Goal: Task Accomplishment & Management: Manage account settings

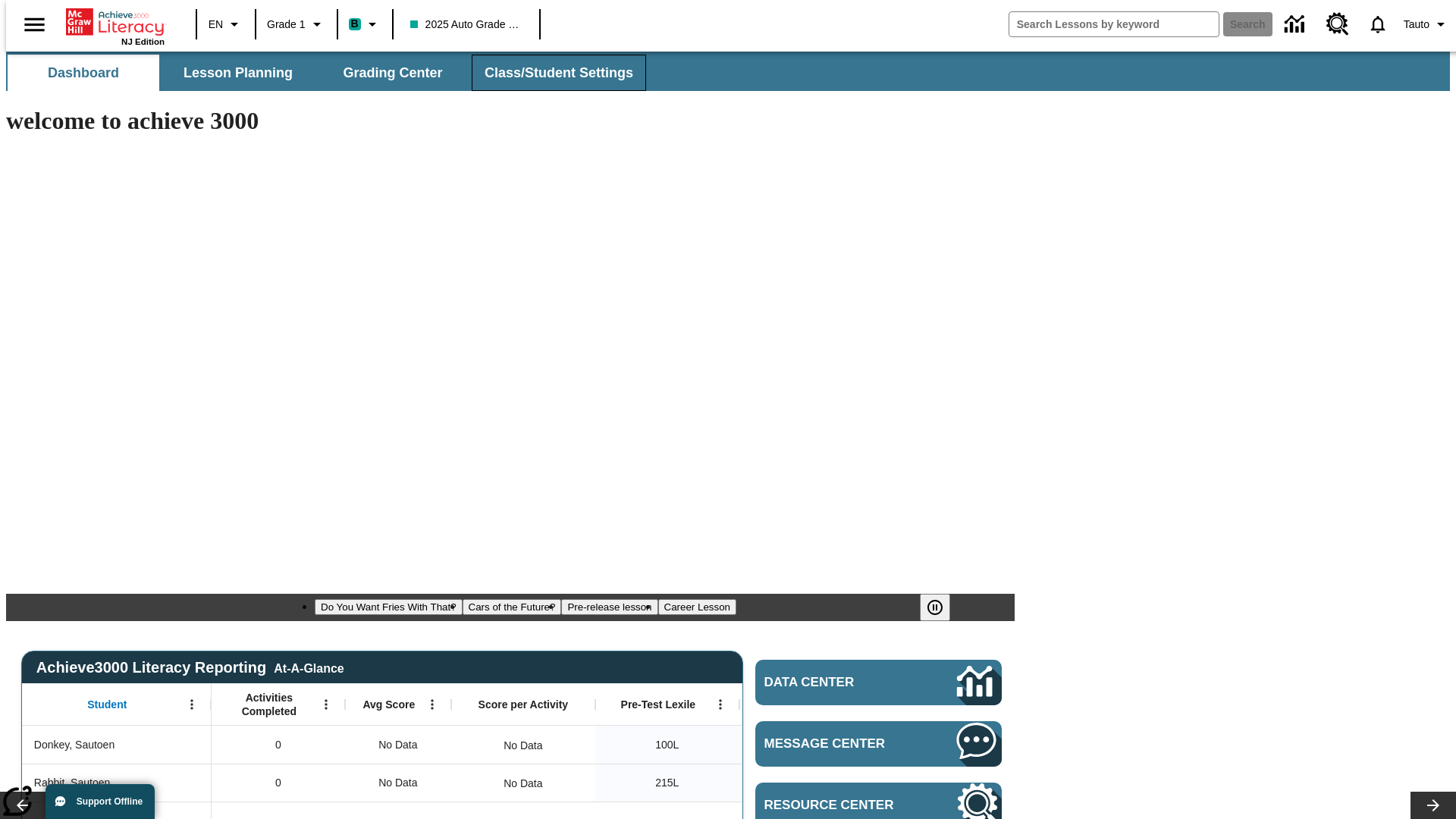
click at [551, 73] on span "Class/Student Settings" at bounding box center [559, 73] width 149 height 18
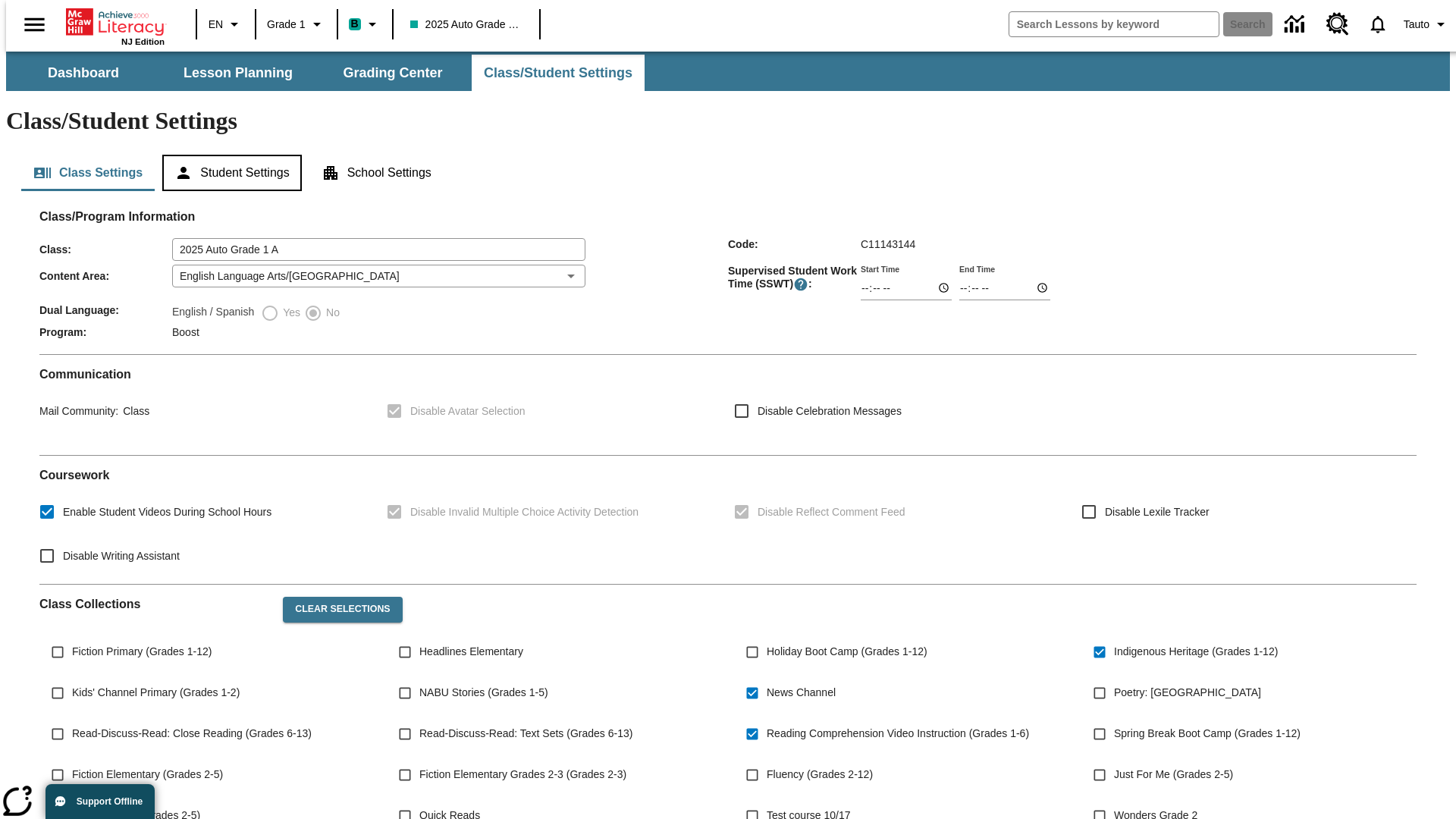
click at [228, 155] on button "Student Settings" at bounding box center [232, 173] width 139 height 36
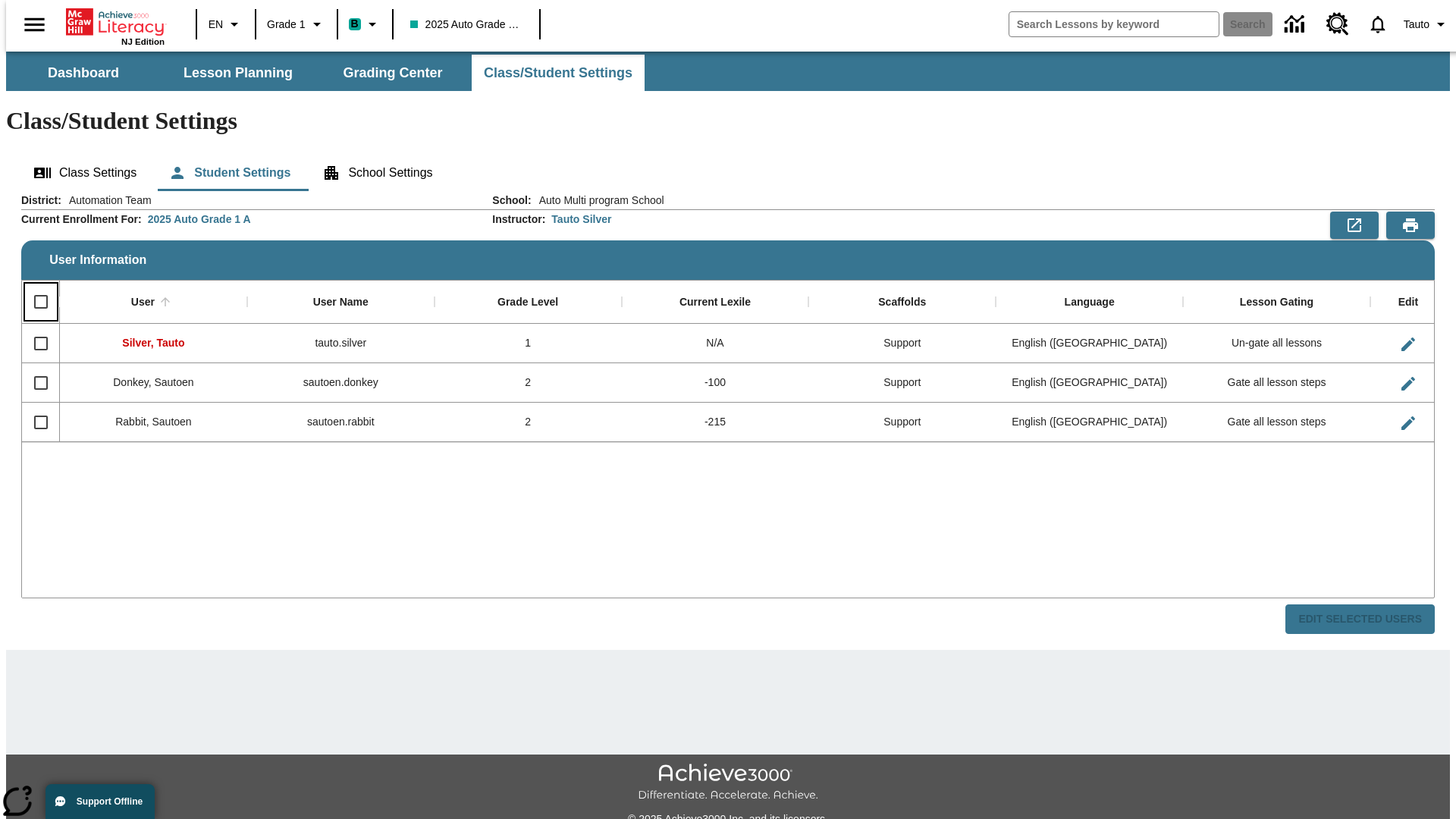
click at [35, 286] on input "Select all rows" at bounding box center [41, 302] width 32 height 32
checkbox input "true"
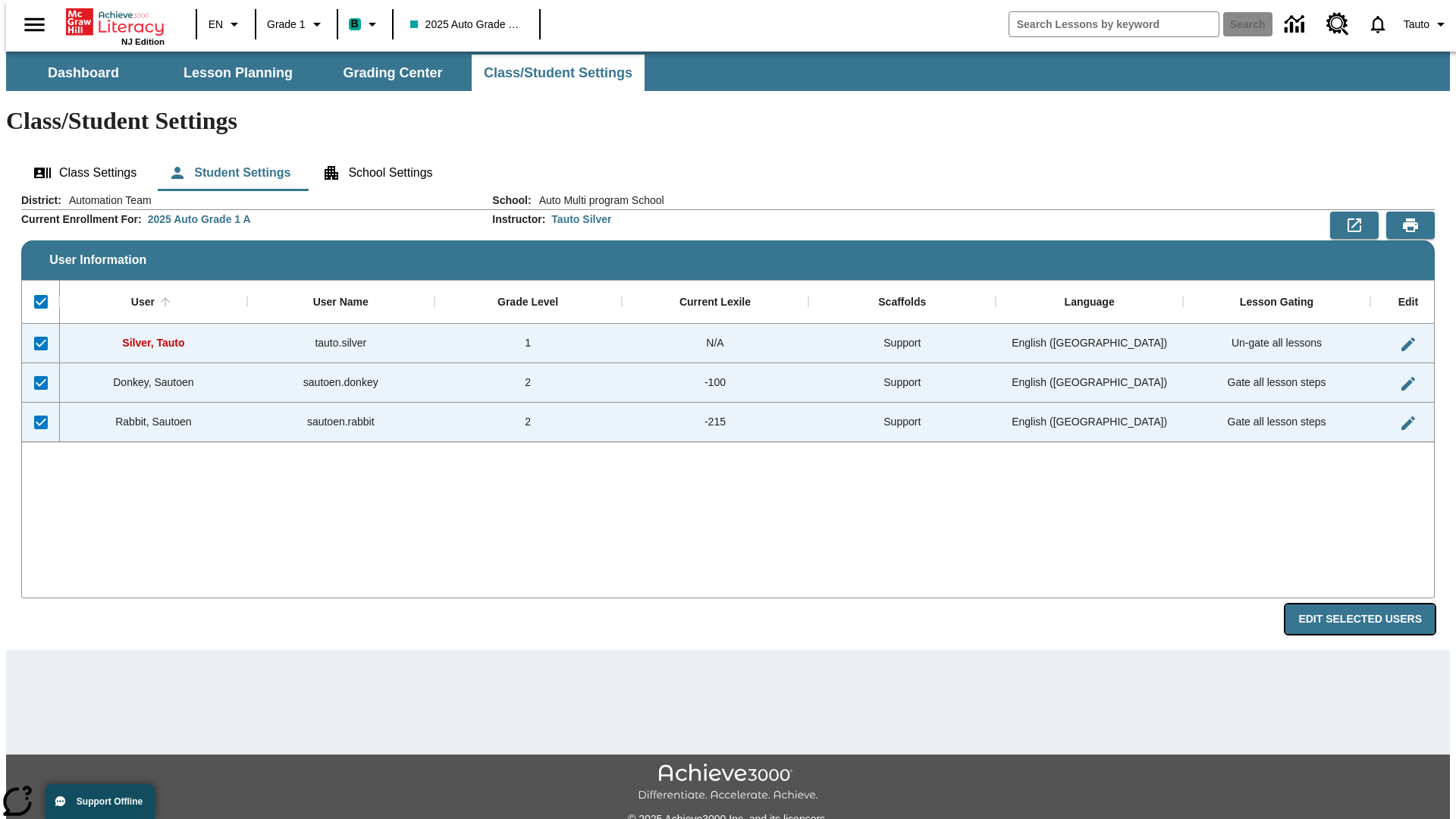
click at [1372, 604] on button "Edit Selected Users" at bounding box center [1360, 619] width 150 height 30
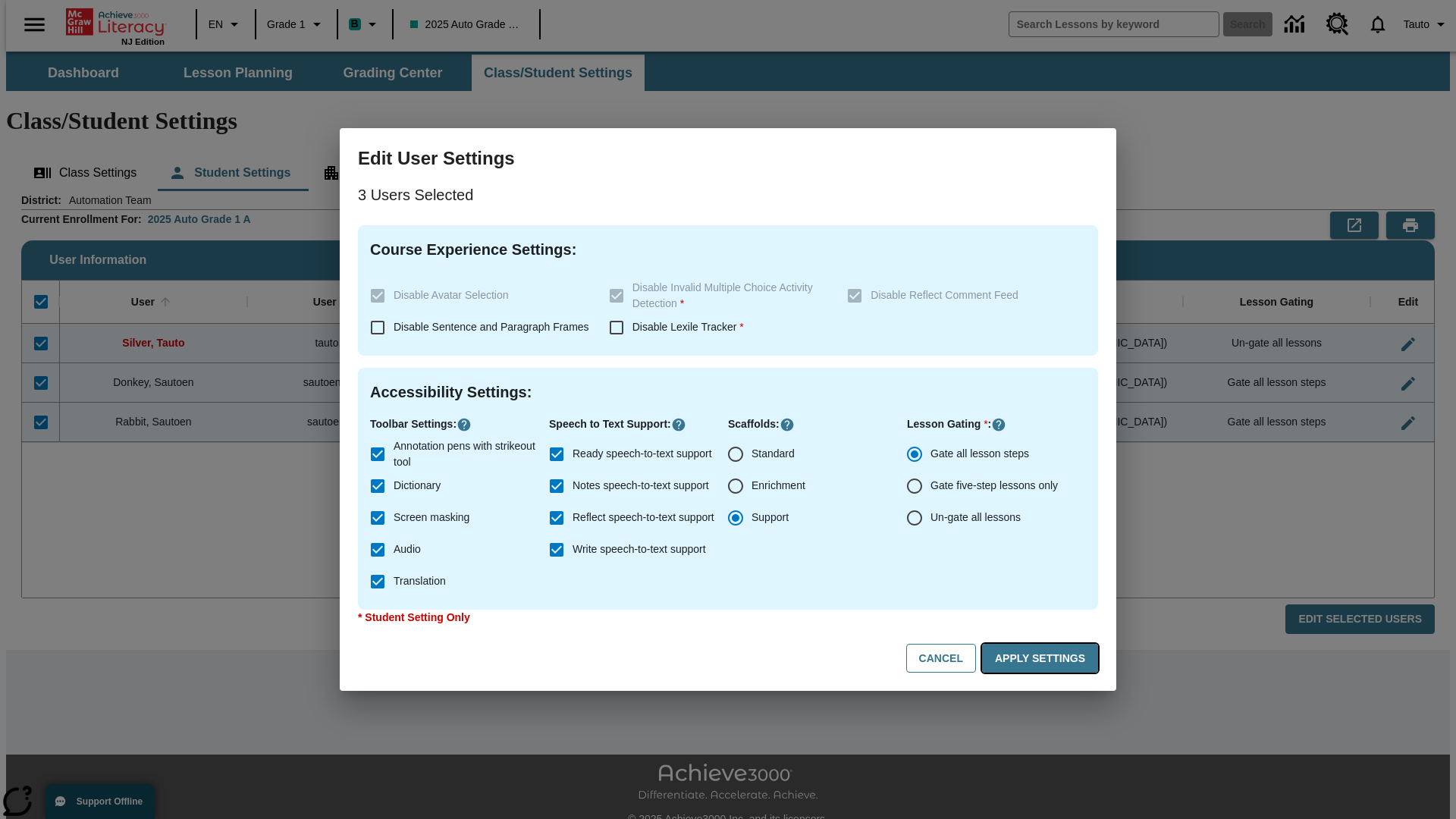
click at [1043, 659] on button "Apply Settings" at bounding box center [1040, 659] width 116 height 30
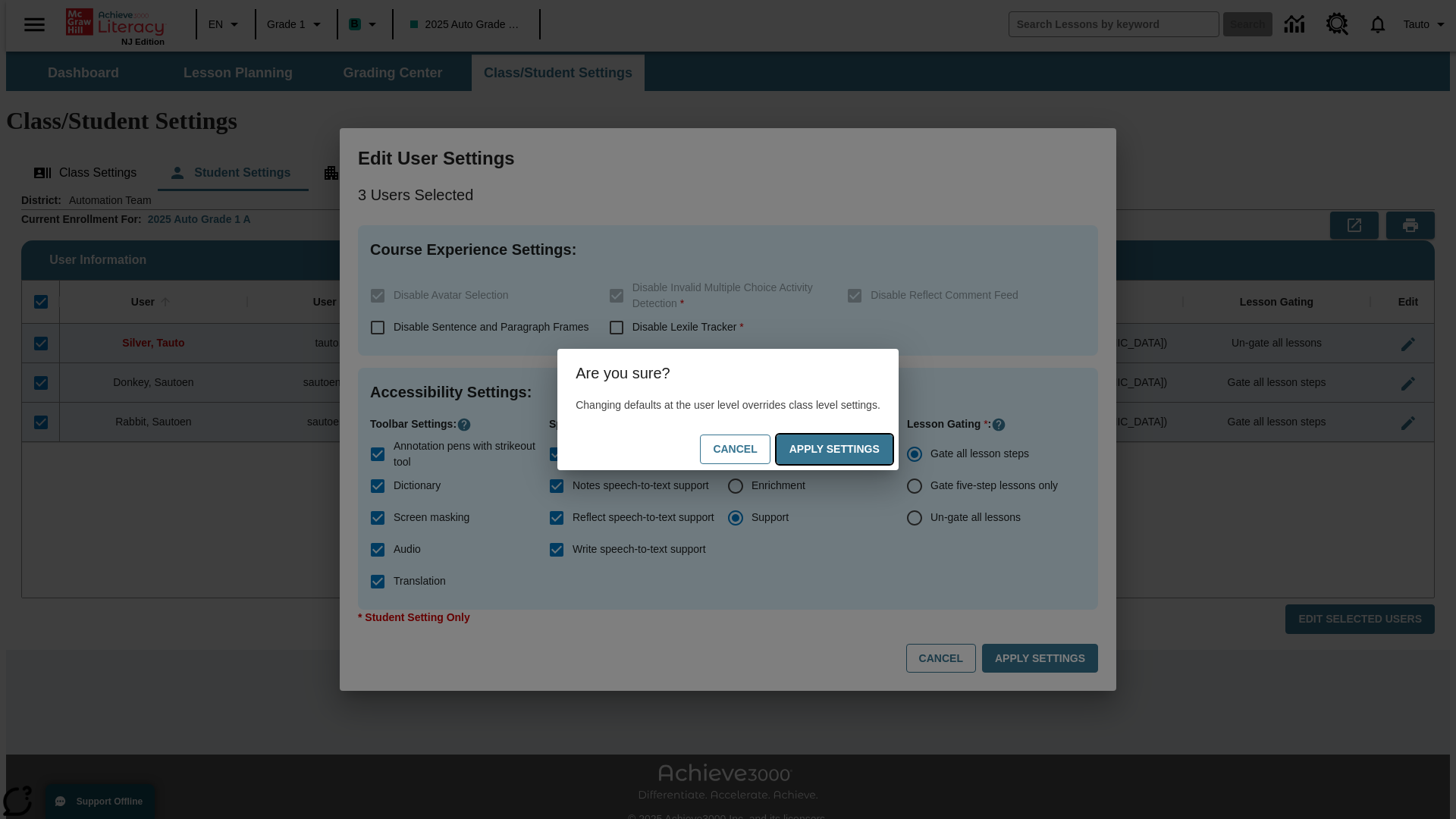
click at [850, 449] on button "Apply Settings" at bounding box center [834, 449] width 116 height 30
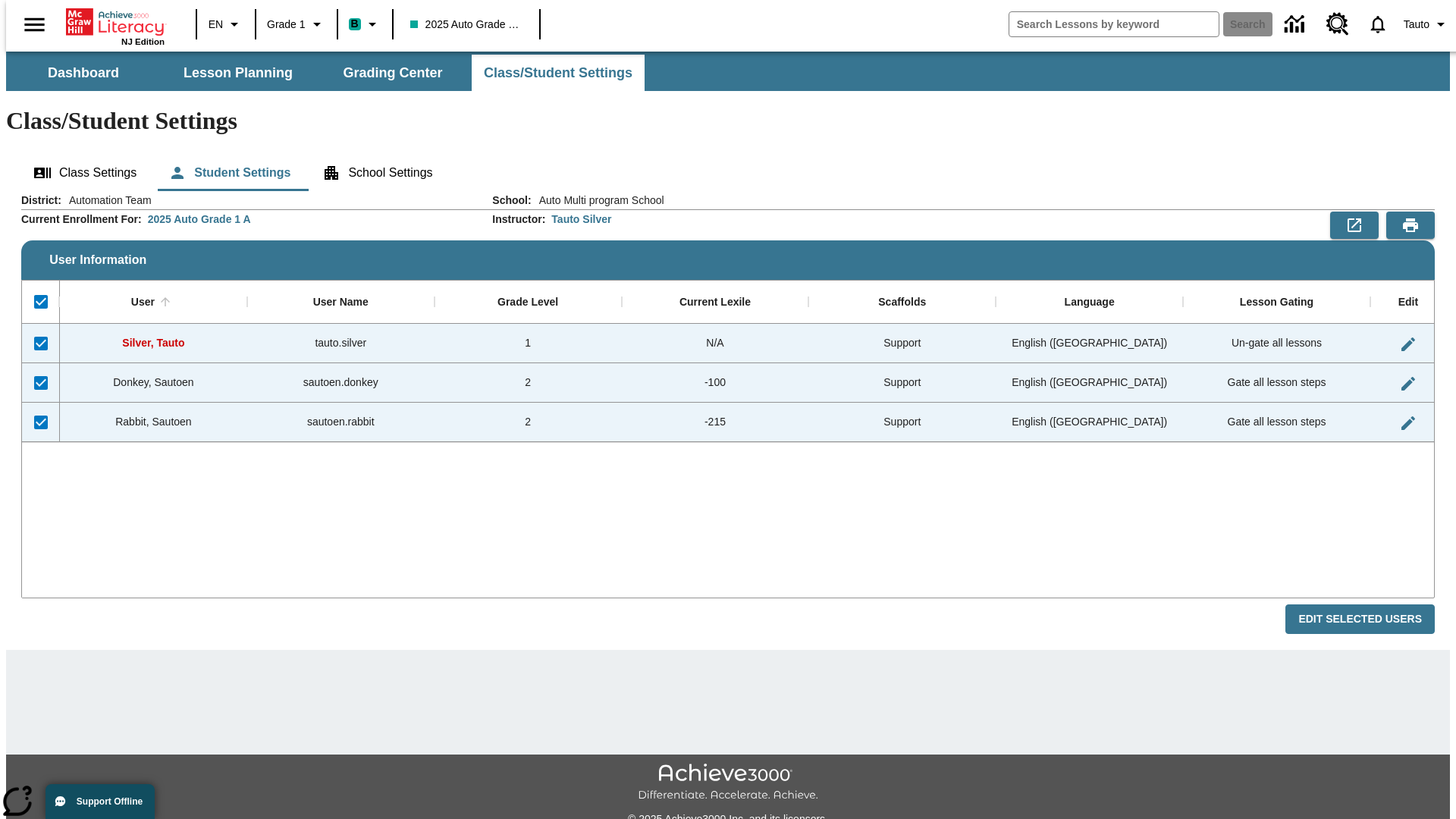
checkbox input "false"
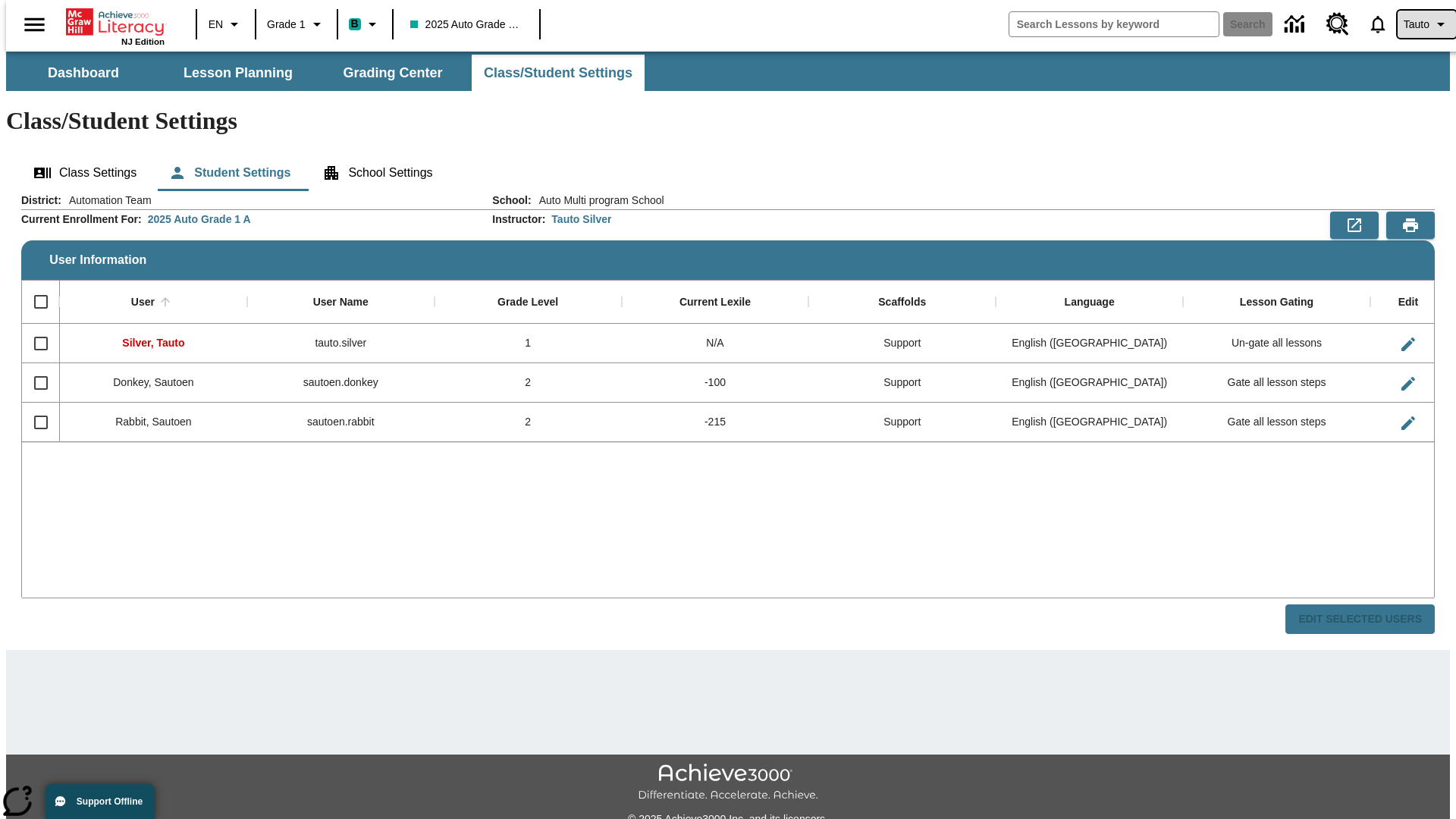
click at [1419, 25] on span "Tauto" at bounding box center [1417, 25] width 26 height 16
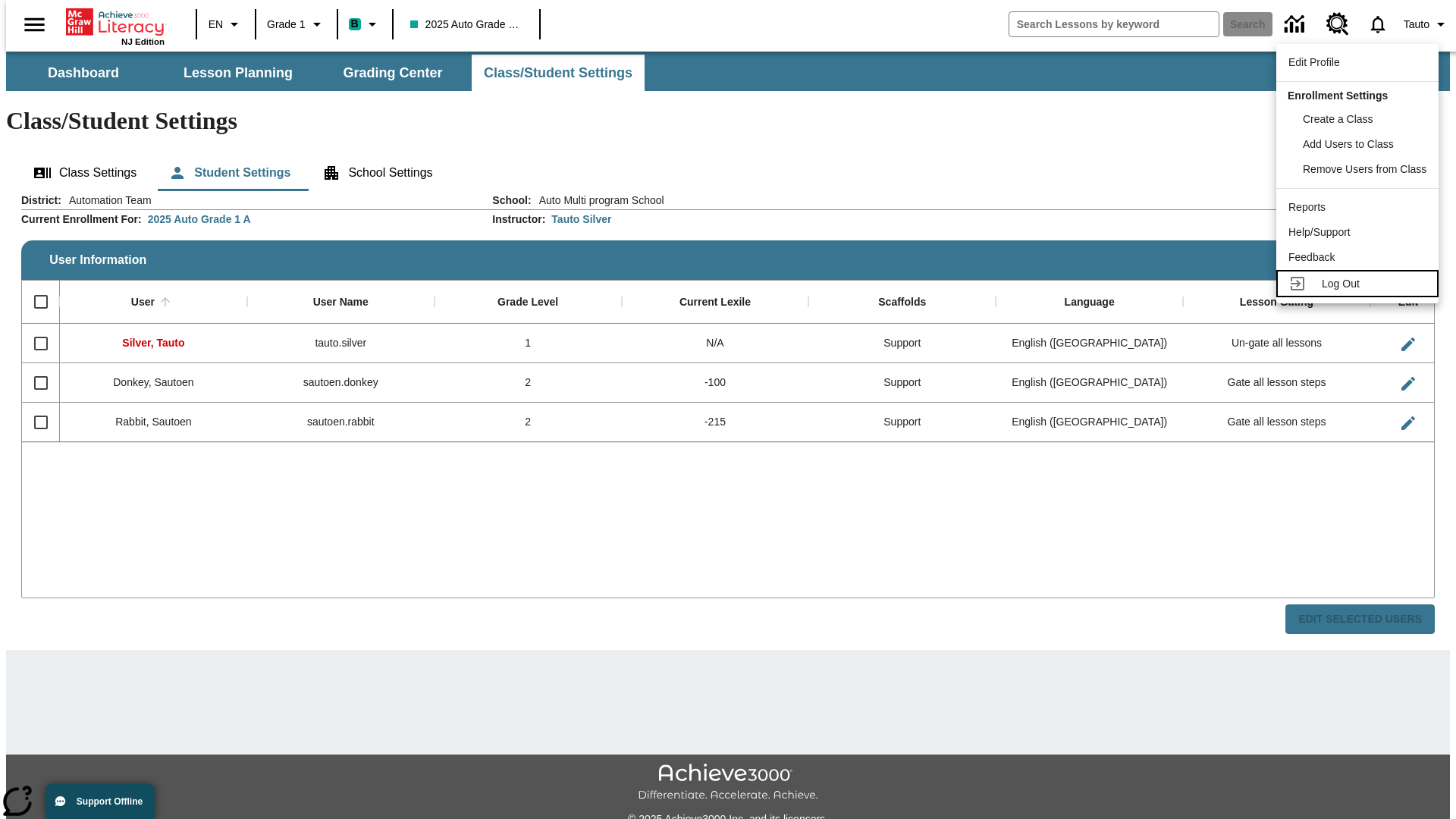
click at [1359, 284] on span "Log Out" at bounding box center [1340, 284] width 38 height 12
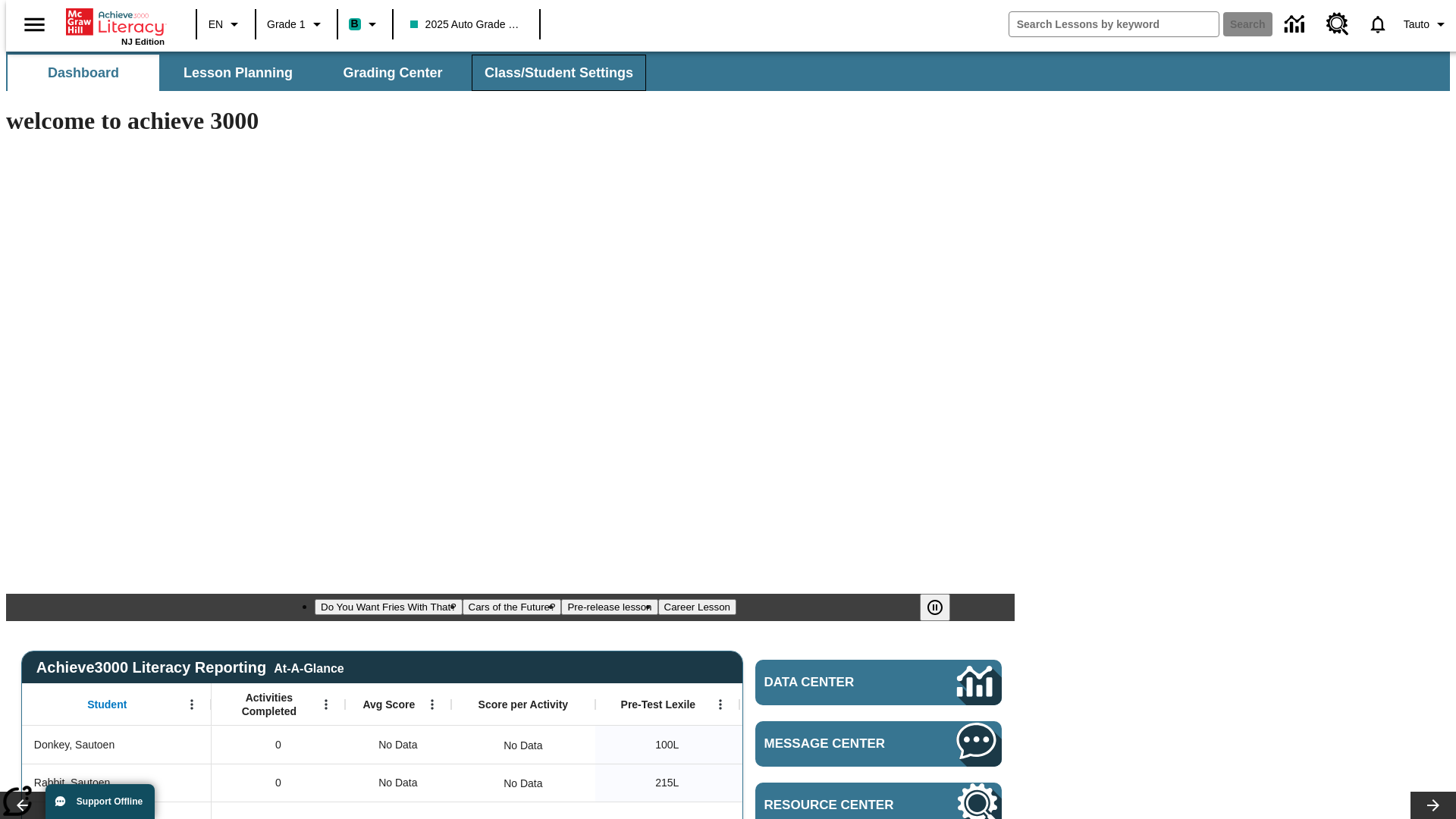
click at [551, 73] on span "Class/Student Settings" at bounding box center [559, 73] width 149 height 18
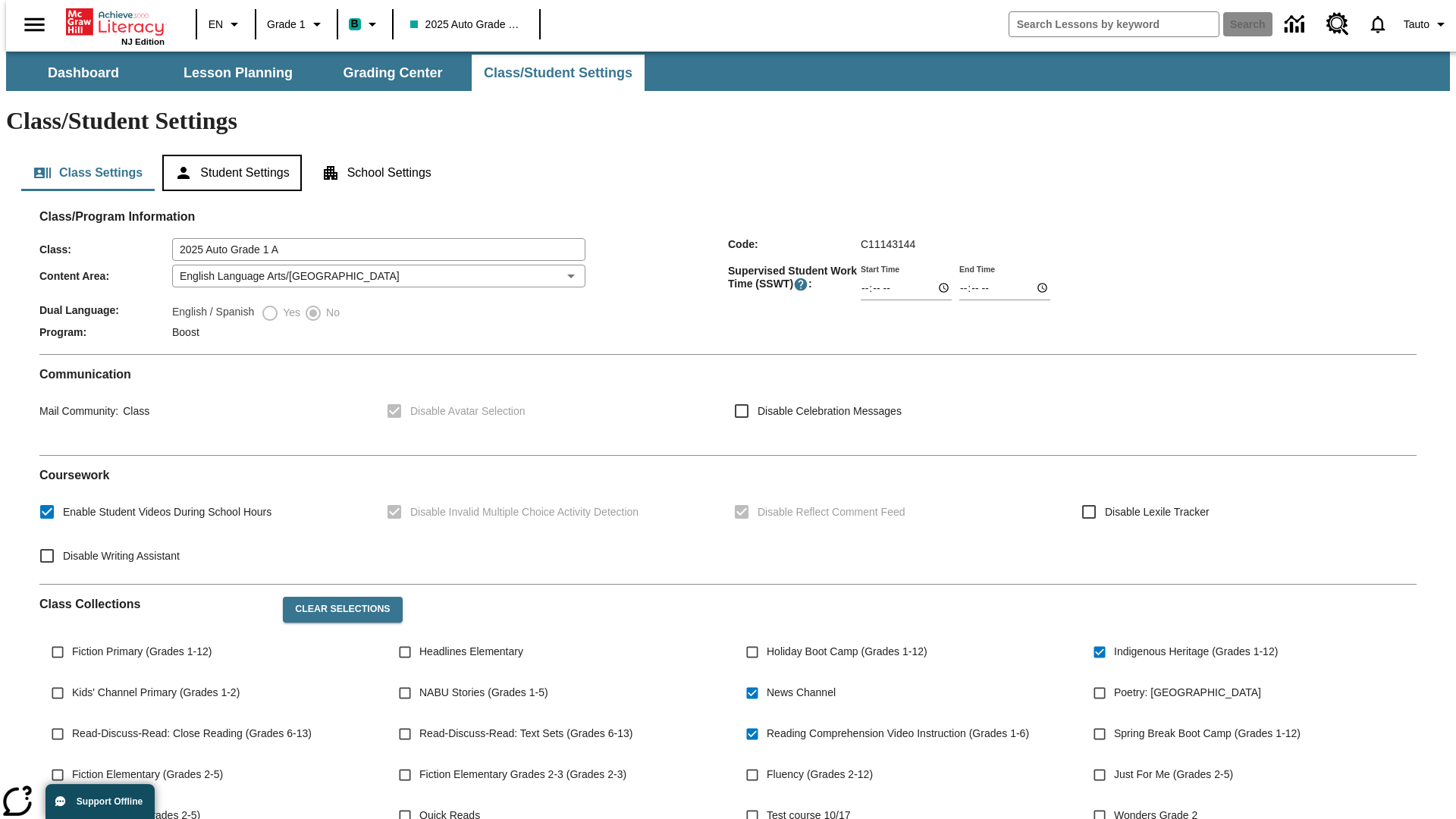
click at [228, 155] on button "Student Settings" at bounding box center [232, 173] width 139 height 36
